Goal: Transaction & Acquisition: Purchase product/service

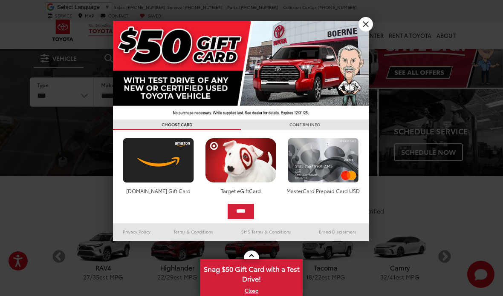
scroll to position [28, 0]
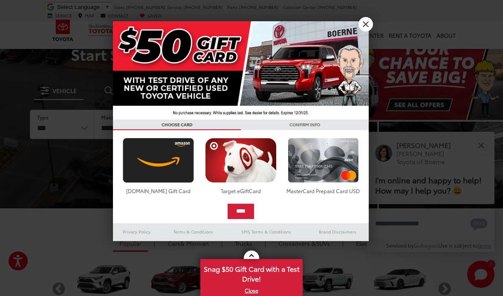
click at [366, 25] on link "X" at bounding box center [365, 24] width 14 height 14
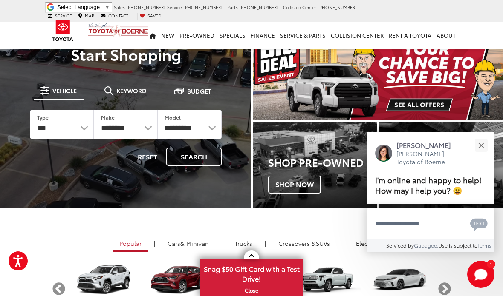
scroll to position [43, 0]
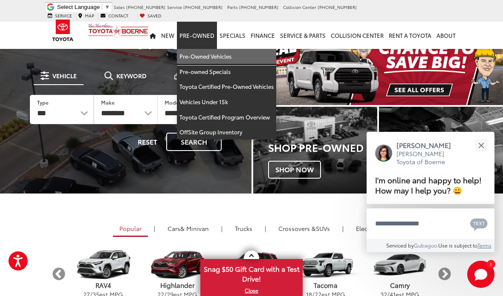
click at [206, 50] on link "Pre-Owned Vehicles" at bounding box center [226, 56] width 99 height 15
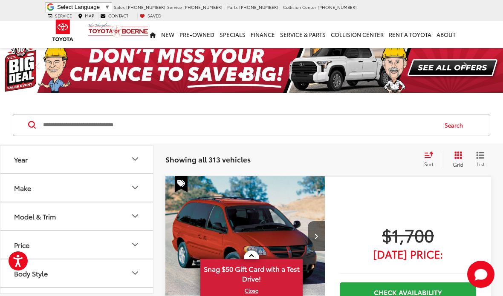
scroll to position [60, 0]
click at [133, 185] on icon "Price" at bounding box center [135, 184] width 10 height 10
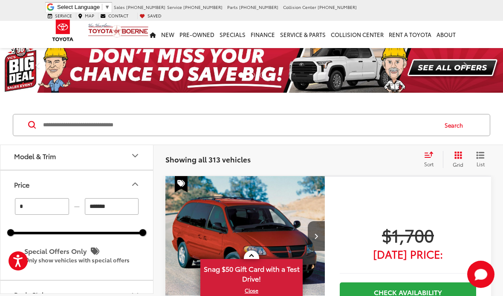
scroll to position [0, 0]
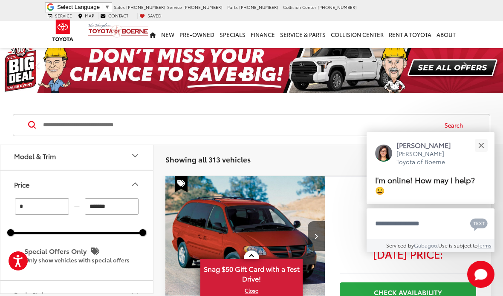
click at [119, 209] on input "*******" at bounding box center [112, 206] width 54 height 17
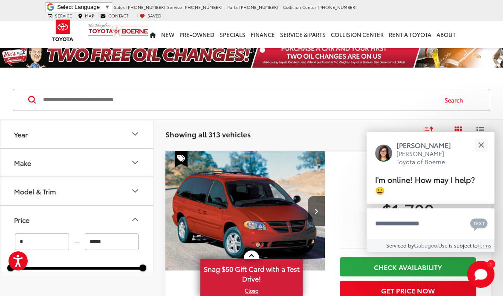
scroll to position [15, 0]
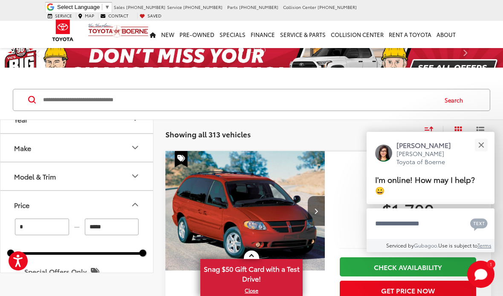
type input "******"
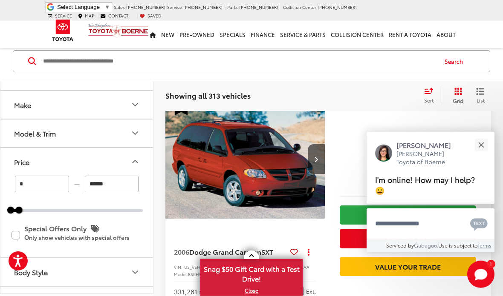
scroll to position [64, 0]
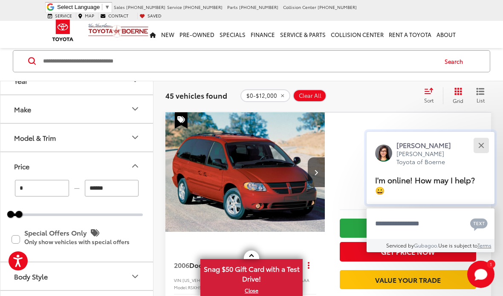
click at [483, 146] on button "Close" at bounding box center [480, 145] width 18 height 18
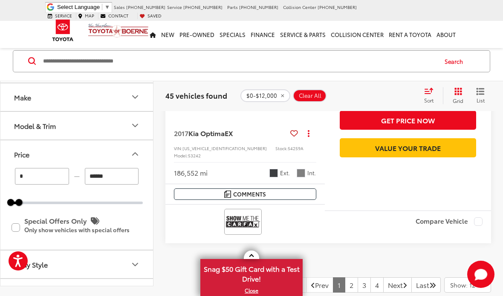
scroll to position [3432, 0]
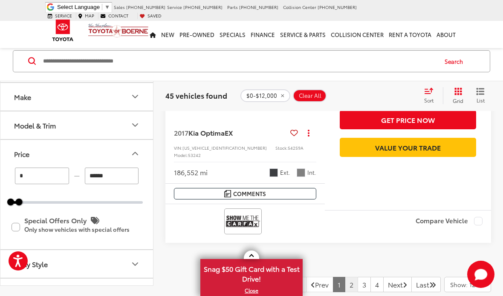
click at [345, 277] on link "2" at bounding box center [351, 284] width 13 height 15
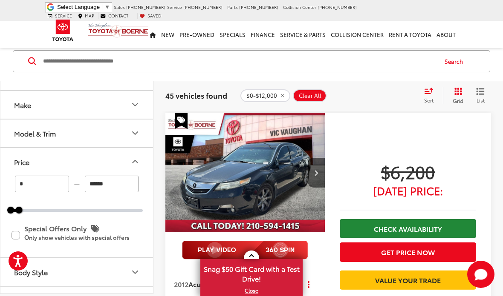
scroll to position [1243, 0]
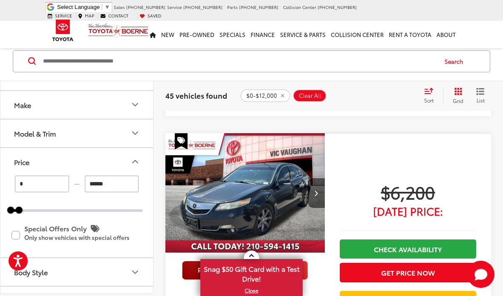
click at [246, 165] on img "2012 Acura TL 3.5 0" at bounding box center [245, 193] width 161 height 121
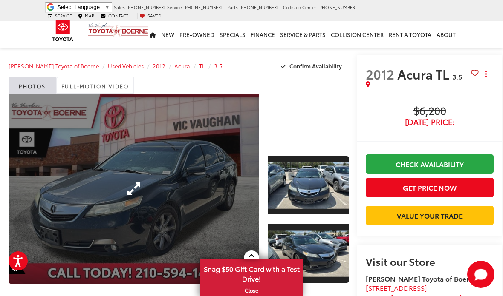
click at [194, 181] on link "Expand Photo 0" at bounding box center [134, 189] width 250 height 190
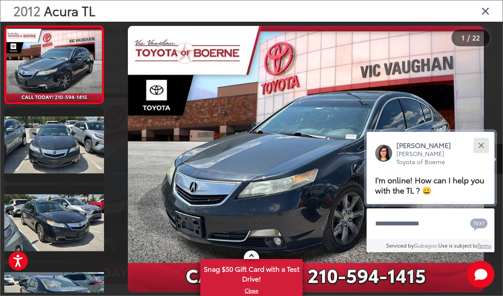
click at [490, 155] on button "Close" at bounding box center [480, 145] width 18 height 18
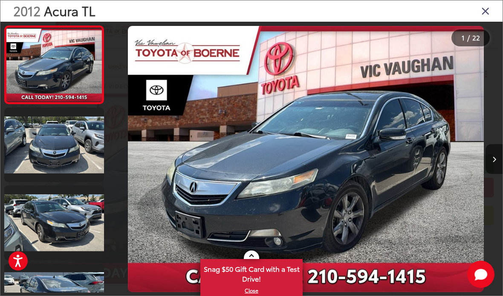
click at [494, 163] on icon "Next image" at bounding box center [494, 160] width 4 height 6
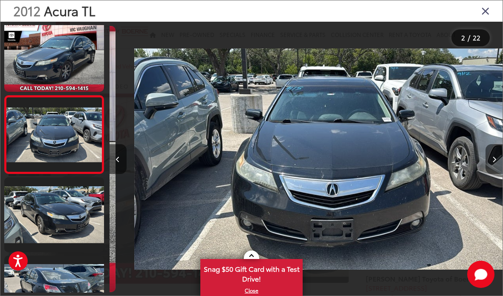
scroll to position [0, 393]
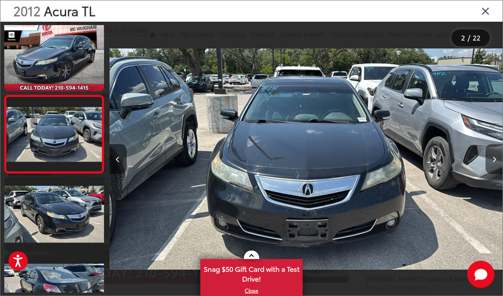
click at [494, 163] on icon "Next image" at bounding box center [494, 160] width 4 height 6
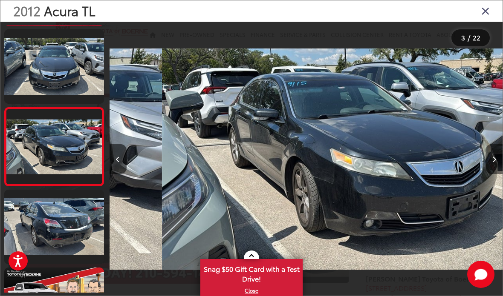
scroll to position [0, 786]
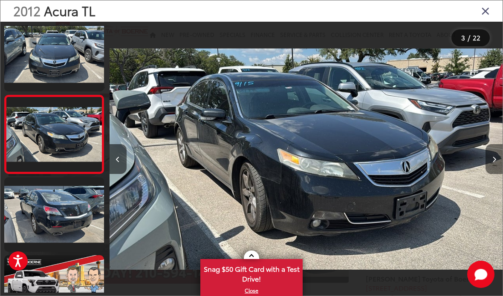
click at [494, 163] on icon "Next image" at bounding box center [494, 160] width 4 height 6
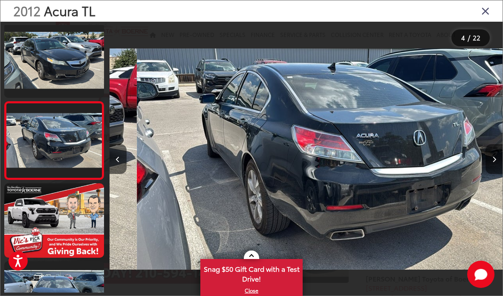
scroll to position [165, 0]
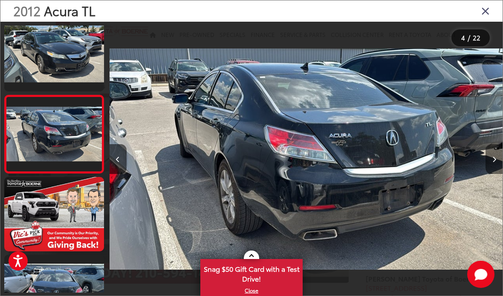
click at [494, 163] on icon "Next image" at bounding box center [494, 160] width 4 height 6
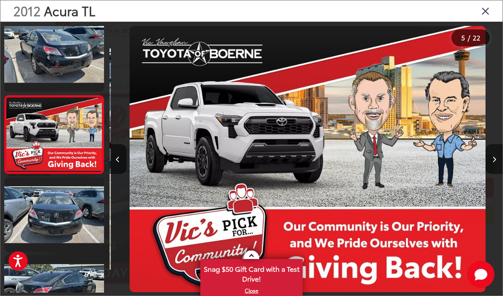
scroll to position [0, 1572]
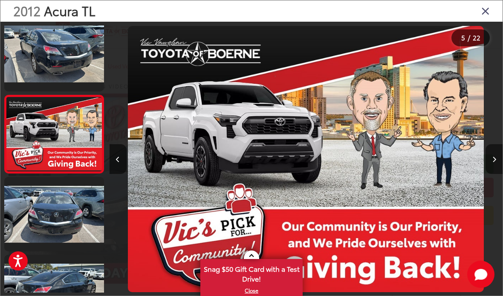
click at [494, 163] on icon "Next image" at bounding box center [494, 160] width 4 height 6
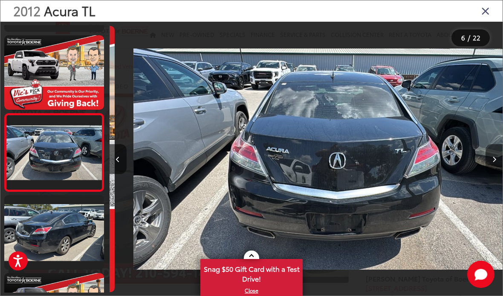
scroll to position [0, 1964]
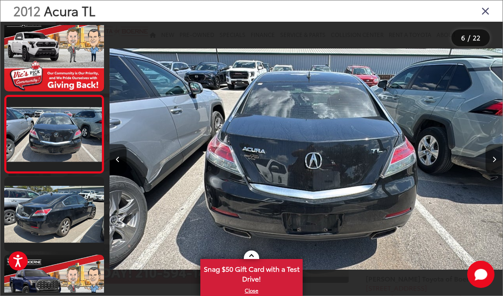
click at [494, 163] on icon "Next image" at bounding box center [494, 160] width 4 height 6
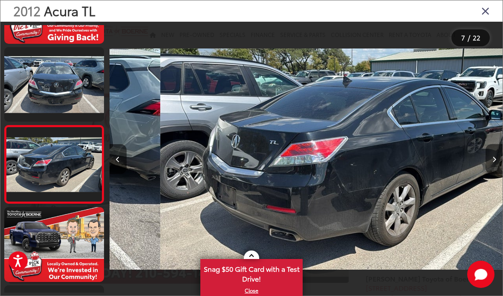
scroll to position [0, 2357]
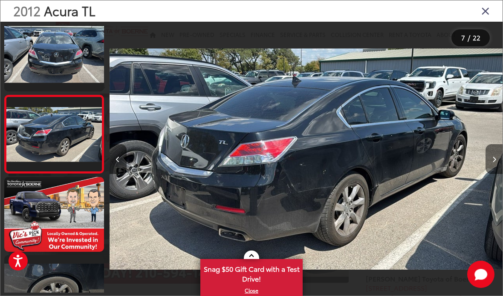
click at [494, 163] on icon "Next image" at bounding box center [494, 160] width 4 height 6
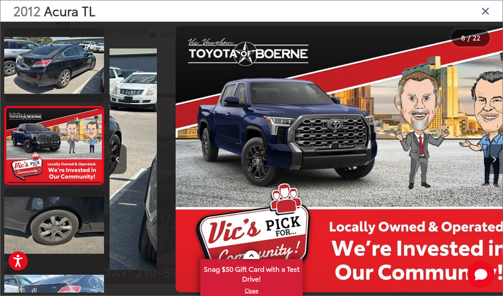
scroll to position [0, 0]
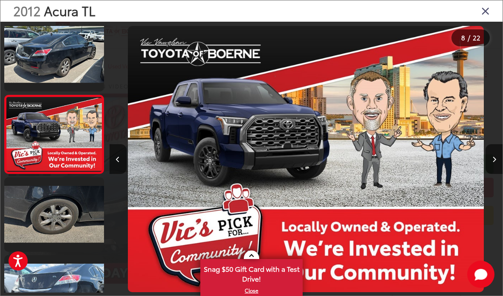
click at [488, 14] on icon "Close gallery" at bounding box center [485, 10] width 9 height 11
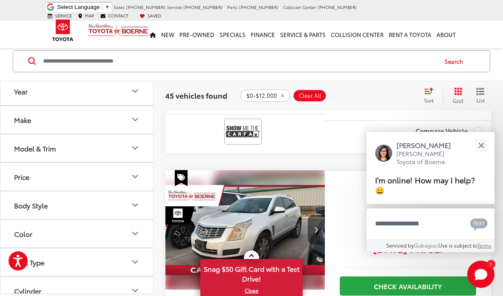
scroll to position [355, 0]
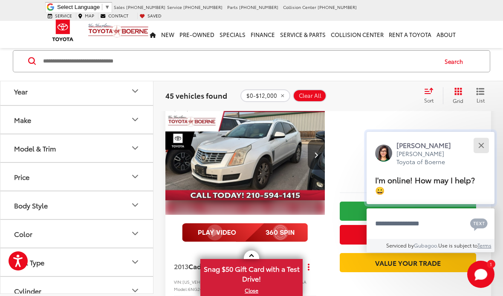
click at [487, 155] on button "Close" at bounding box center [480, 145] width 18 height 18
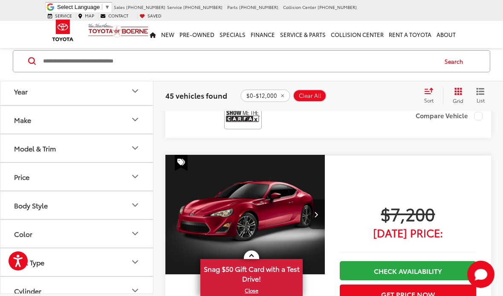
scroll to position [2990, 0]
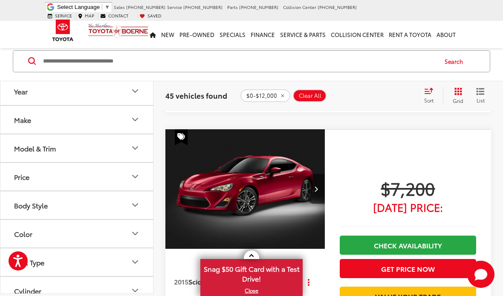
click at [250, 139] on img "2015 Scion FR-S Release Series 0" at bounding box center [245, 189] width 161 height 121
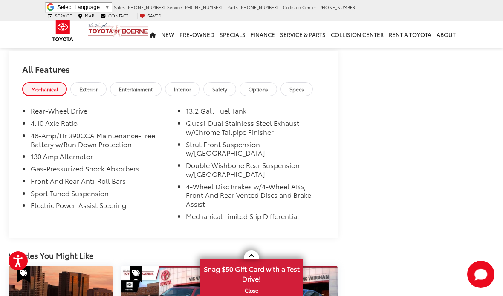
scroll to position [846, 0]
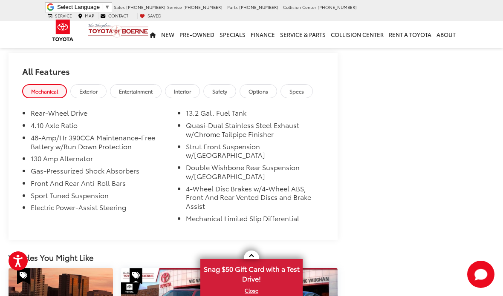
click at [96, 86] on link "Exterior" at bounding box center [88, 91] width 36 height 14
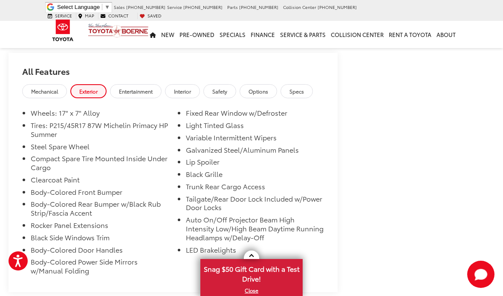
click at [304, 89] on span "Specs" at bounding box center [296, 91] width 14 height 7
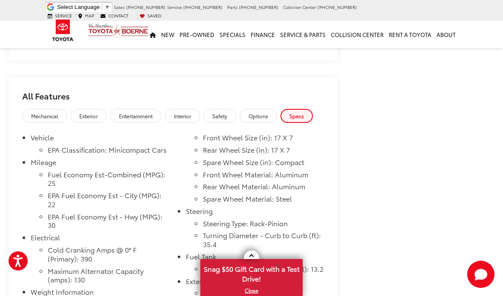
scroll to position [821, 0]
click at [49, 112] on link "Mechanical" at bounding box center [44, 116] width 45 height 14
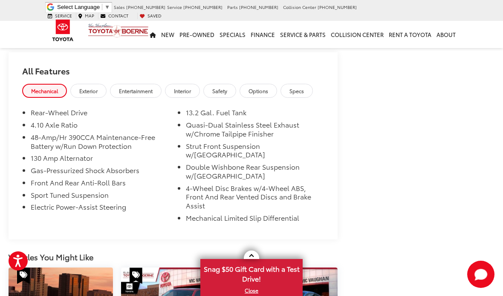
scroll to position [848, 0]
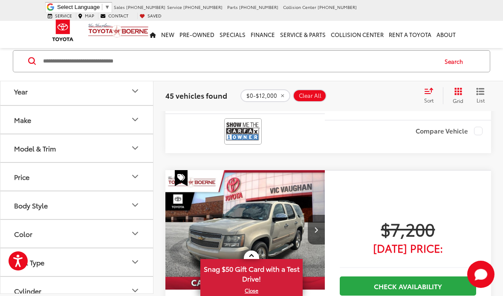
scroll to position [2676, 0]
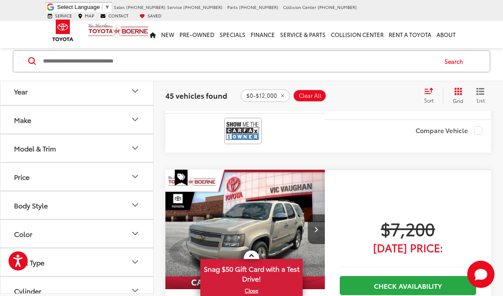
click at [297, 177] on img "2007 Chevrolet Tahoe LTZ 0" at bounding box center [245, 230] width 161 height 121
drag, startPoint x: 298, startPoint y: 176, endPoint x: 293, endPoint y: 124, distance: 53.0
click at [294, 170] on img "2007 Chevrolet Tahoe LTZ 0" at bounding box center [245, 230] width 161 height 121
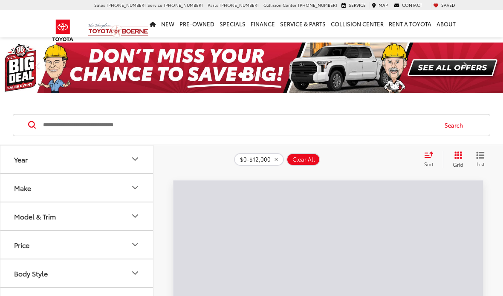
click at [353, 114] on div "Search" at bounding box center [251, 125] width 477 height 22
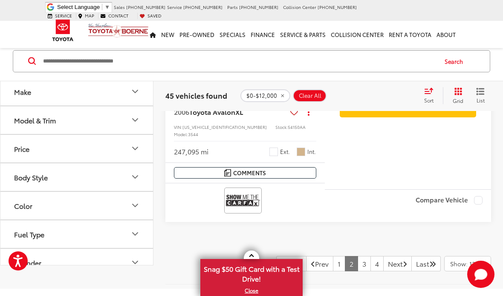
scroll to position [3513, 0]
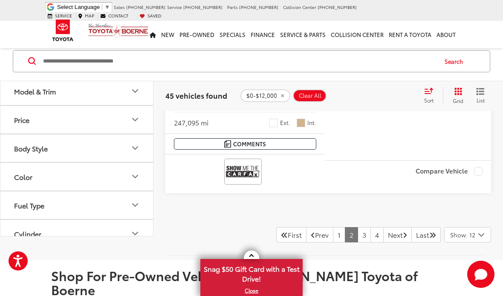
click at [352, 251] on div at bounding box center [325, 255] width 332 height 9
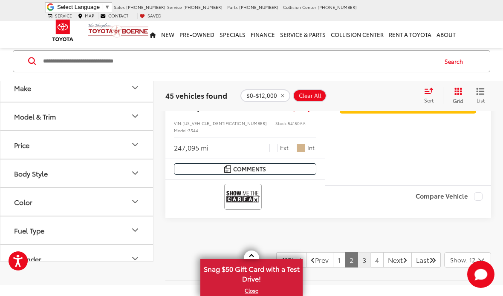
click at [357, 253] on link "3" at bounding box center [363, 260] width 13 height 15
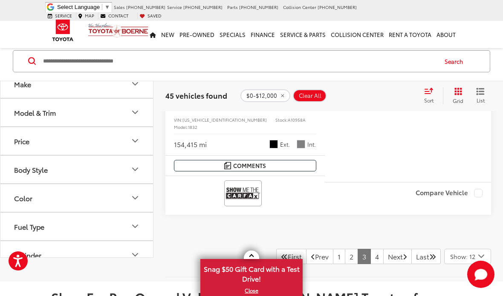
scroll to position [3522, 0]
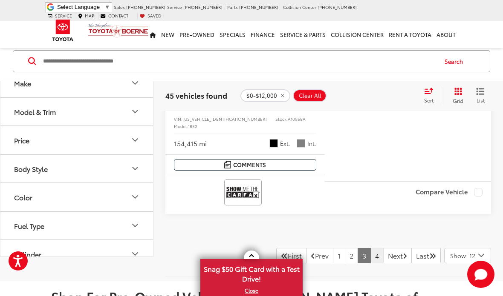
click at [370, 248] on link "4" at bounding box center [376, 255] width 13 height 15
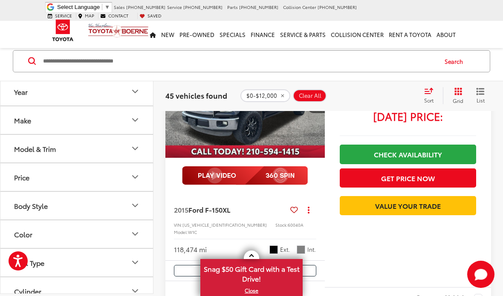
scroll to position [1931, 0]
